Goal: Navigation & Orientation: Find specific page/section

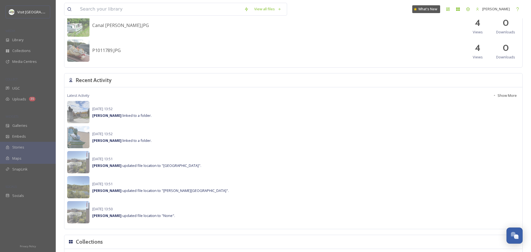
scroll to position [351, 0]
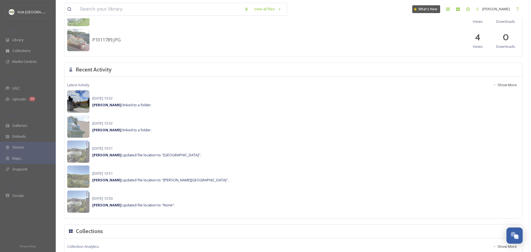
click at [79, 101] on img at bounding box center [78, 102] width 22 height 22
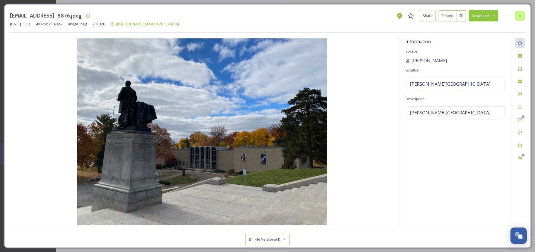
click at [520, 18] on icon at bounding box center [519, 16] width 4 height 4
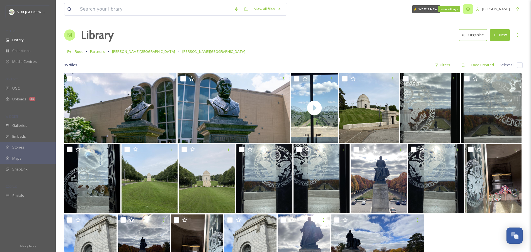
click at [466, 9] on icon at bounding box center [468, 9] width 4 height 4
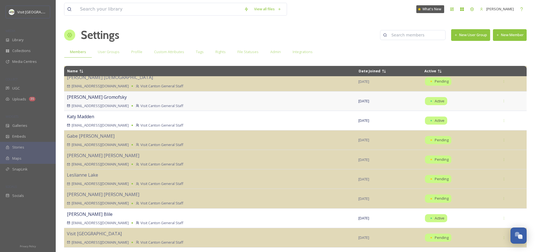
scroll to position [107, 0]
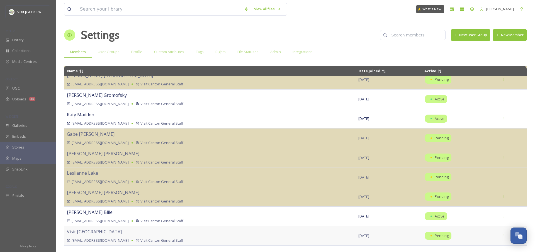
click at [197, 238] on div "[EMAIL_ADDRESS][DOMAIN_NAME] Visit Canton General Staff" at bounding box center [210, 240] width 286 height 5
click at [129, 233] on div "Visit Canton [EMAIL_ADDRESS][DOMAIN_NAME] Visit [GEOGRAPHIC_DATA] General Staff" at bounding box center [210, 236] width 286 height 15
click at [502, 237] on icon at bounding box center [504, 236] width 4 height 4
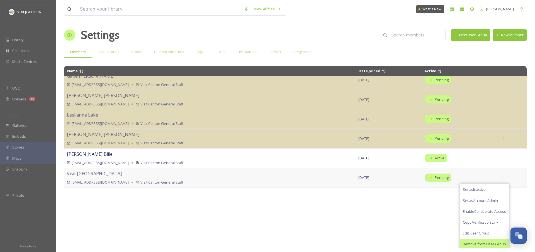
scroll to position [167, 0]
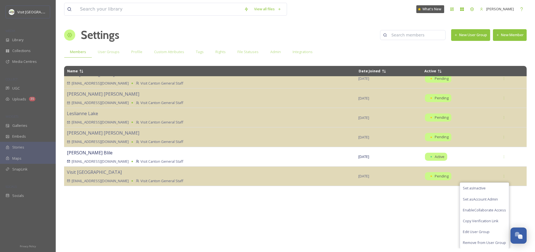
click at [399, 225] on div "Name Date Joined Active [PERSON_NAME] [PERSON_NAME][EMAIL_ADDRESS][DOMAIN_NAME]…" at bounding box center [295, 157] width 462 height 183
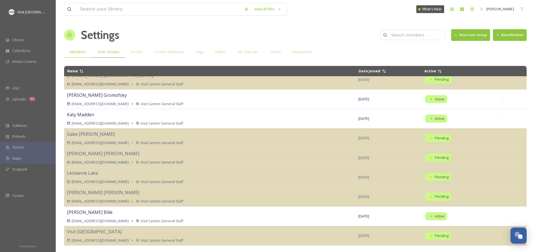
click at [112, 51] on span "User Groups" at bounding box center [109, 51] width 22 height 5
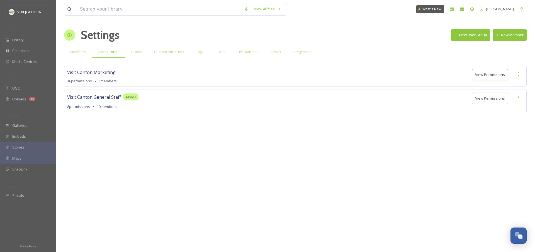
click at [98, 94] on span "Visit Canton General Staff" at bounding box center [94, 97] width 54 height 7
click at [481, 100] on button "View Permissions" at bounding box center [490, 98] width 36 height 11
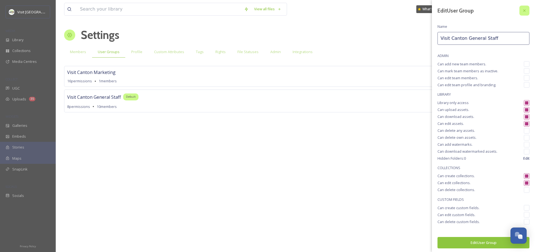
click at [523, 10] on icon at bounding box center [524, 10] width 2 height 2
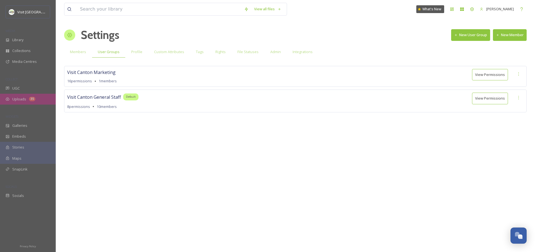
click at [20, 97] on span "Uploads" at bounding box center [19, 99] width 14 height 5
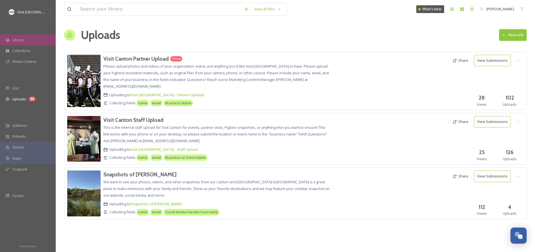
click at [23, 41] on span "Library" at bounding box center [17, 39] width 11 height 5
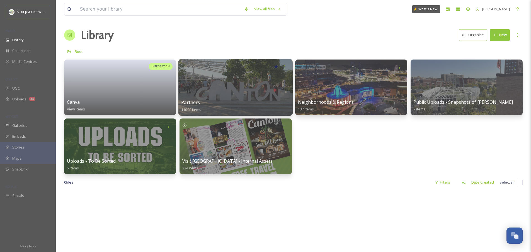
click at [248, 107] on div "Partners 11090 items" at bounding box center [235, 106] width 109 height 14
click at [242, 92] on div at bounding box center [235, 87] width 114 height 57
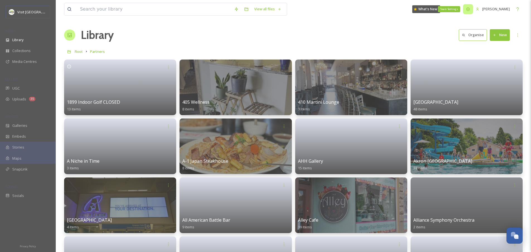
click at [463, 9] on div "Team Settings" at bounding box center [468, 9] width 10 height 10
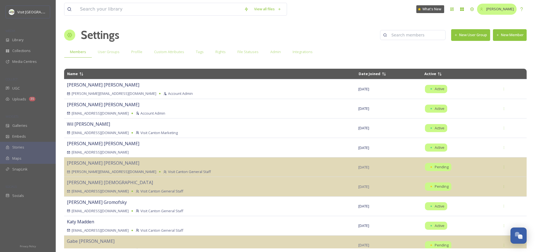
click at [495, 9] on span "[PERSON_NAME]" at bounding box center [500, 8] width 28 height 5
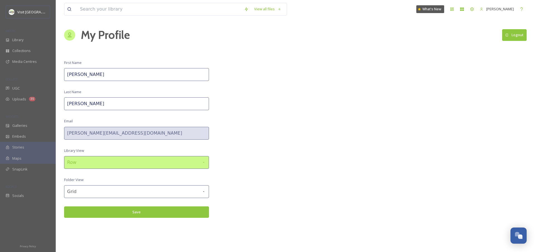
click at [169, 166] on div "Row" at bounding box center [136, 162] width 145 height 13
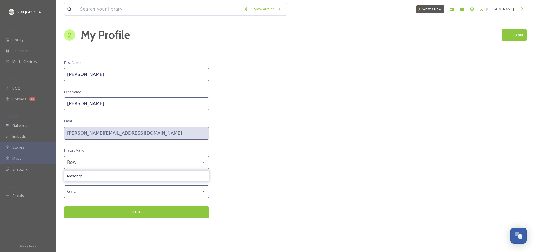
click at [276, 160] on div "View all files What's New [PERSON_NAME] My Profile Logout First Name [PERSON_NA…" at bounding box center [295, 126] width 479 height 252
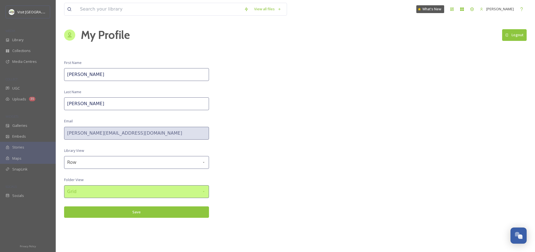
click at [140, 196] on div "Grid" at bounding box center [136, 191] width 145 height 13
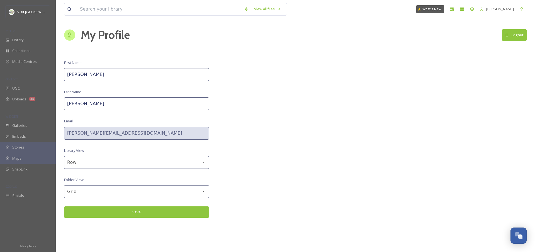
click at [290, 159] on div "View all files What's New [PERSON_NAME] My Profile Logout First Name [PERSON_NA…" at bounding box center [295, 126] width 479 height 252
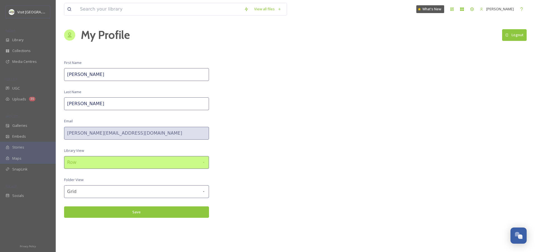
click at [109, 161] on div "Row" at bounding box center [136, 162] width 145 height 13
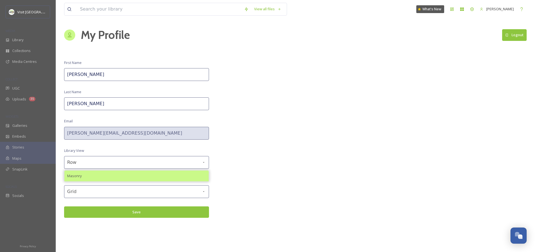
click at [116, 178] on div "Masonry" at bounding box center [136, 176] width 144 height 11
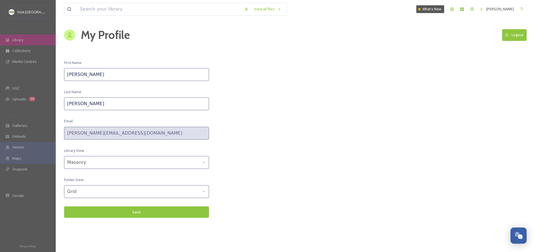
click at [25, 40] on div "Library" at bounding box center [28, 40] width 56 height 11
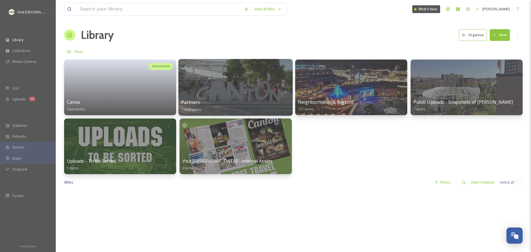
click at [224, 79] on div at bounding box center [235, 87] width 114 height 57
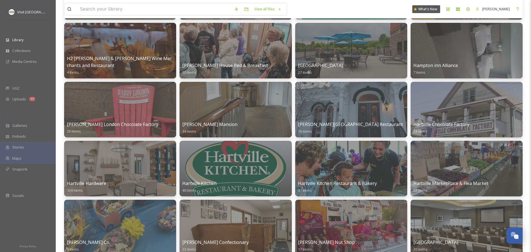
scroll to position [1811, 0]
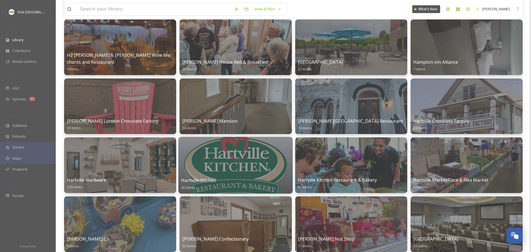
click at [231, 161] on div at bounding box center [235, 165] width 114 height 57
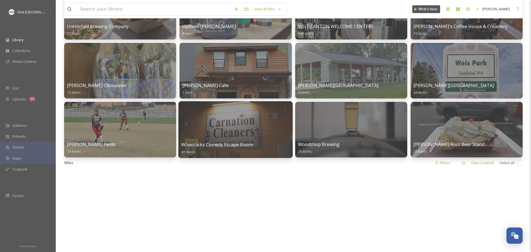
scroll to position [3794, 0]
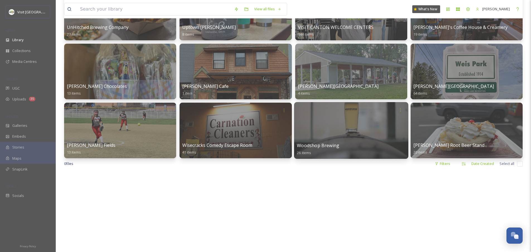
click at [378, 140] on div at bounding box center [351, 130] width 114 height 57
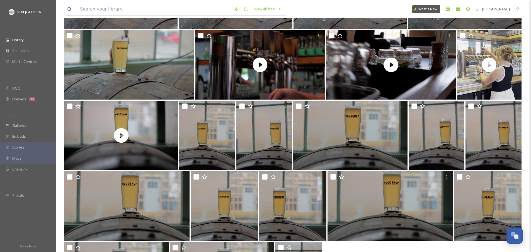
scroll to position [147, 0]
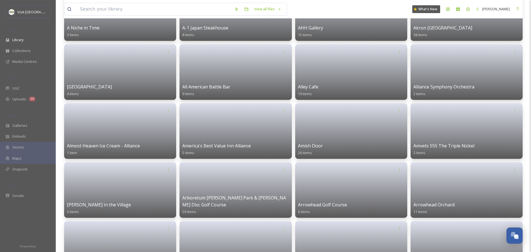
scroll to position [3966, 0]
